Goal: Task Accomplishment & Management: Complete application form

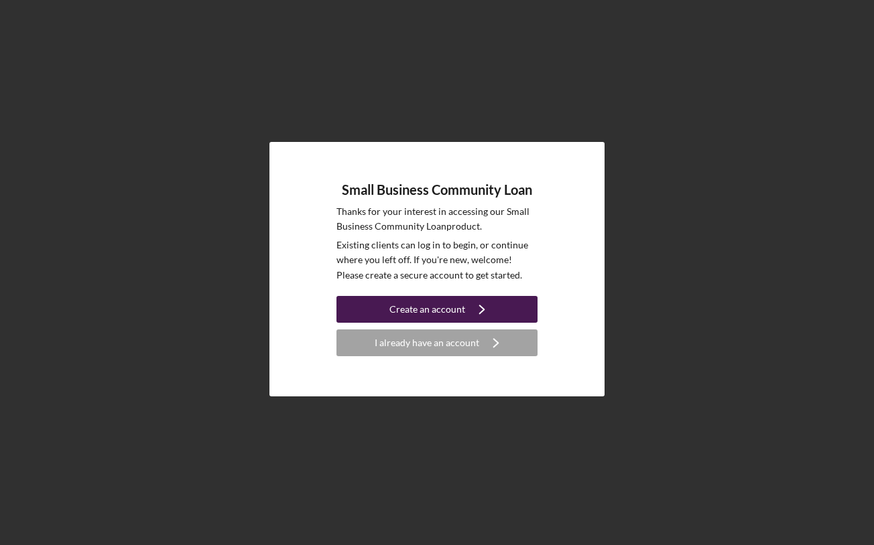
click at [457, 314] on div "Create an account" at bounding box center [427, 309] width 76 height 27
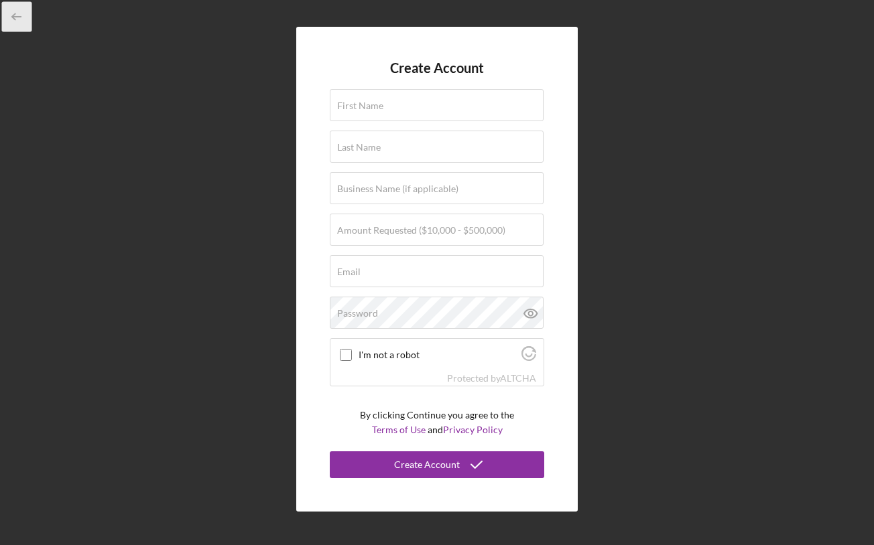
click at [11, 15] on icon "button" at bounding box center [17, 17] width 30 height 30
